Goal: Task Accomplishment & Management: Manage account settings

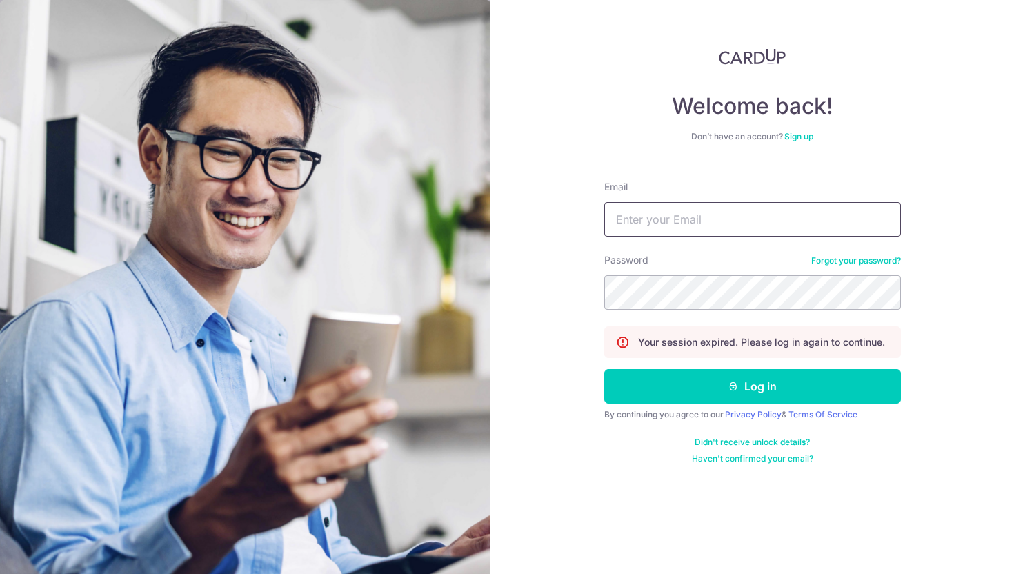
click at [814, 228] on input "Email" at bounding box center [753, 219] width 297 height 35
click at [899, 174] on form "Email Password Forgot your password? Your session expired. Please log in again …" at bounding box center [753, 317] width 297 height 295
click at [805, 221] on input "Email" at bounding box center [753, 219] width 297 height 35
click at [729, 217] on input "Email" at bounding box center [753, 219] width 297 height 35
click at [738, 219] on input "Email" at bounding box center [753, 219] width 297 height 35
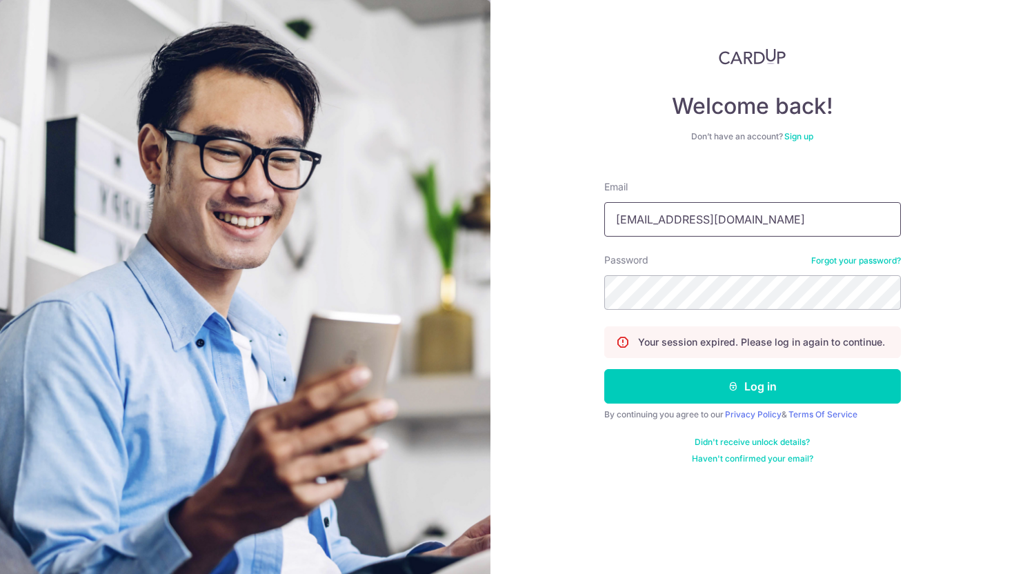
drag, startPoint x: 758, startPoint y: 218, endPoint x: 467, endPoint y: 214, distance: 290.6
click at [467, 214] on section "Welcome back! Don’t have an account? Sign up Email [EMAIL_ADDRESS][DOMAIN_NAME]…" at bounding box center [507, 287] width 1014 height 574
type input "[EMAIL_ADDRESS][DOMAIN_NAME]"
click at [396, 297] on section "Welcome back! Don’t have an account? Sign up Email [EMAIL_ADDRESS][DOMAIN_NAME]…" at bounding box center [507, 287] width 1014 height 574
click at [520, 283] on div "Welcome back! Don’t have an account? Sign up Email [EMAIL_ADDRESS][DOMAIN_NAME]…" at bounding box center [753, 287] width 524 height 574
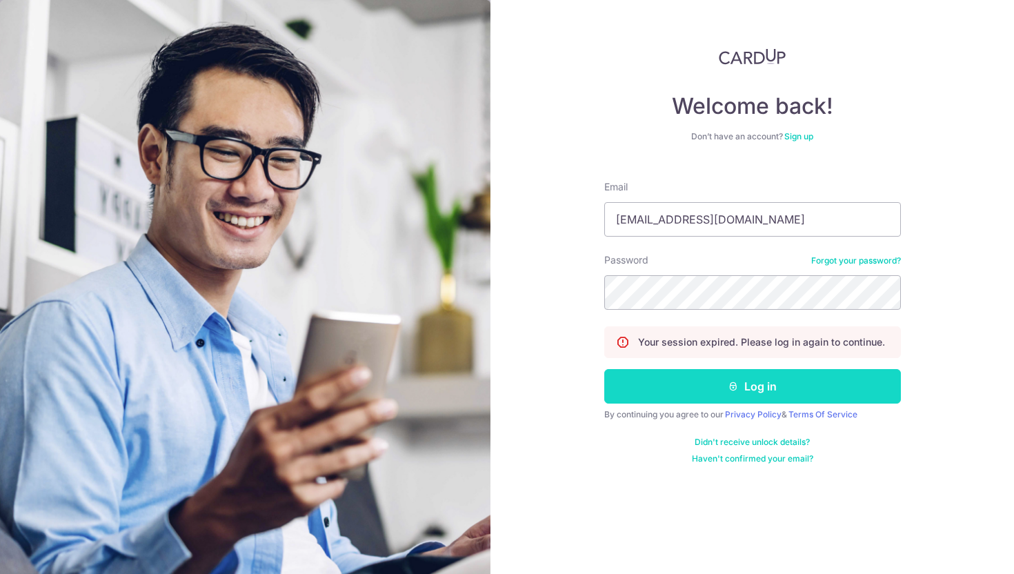
click at [743, 393] on button "Log in" at bounding box center [753, 386] width 297 height 35
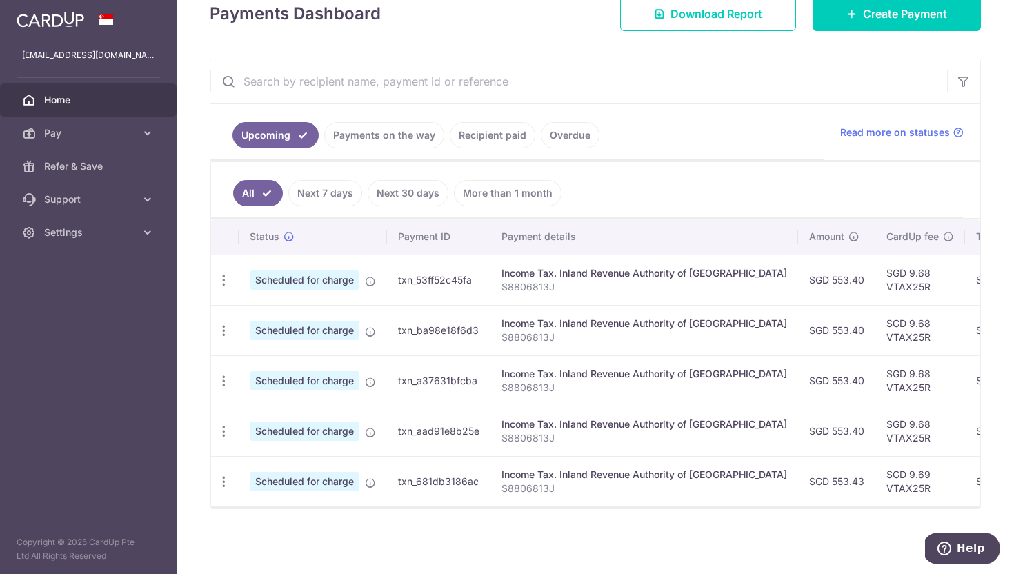
scroll to position [208, 0]
